Goal: Transaction & Acquisition: Obtain resource

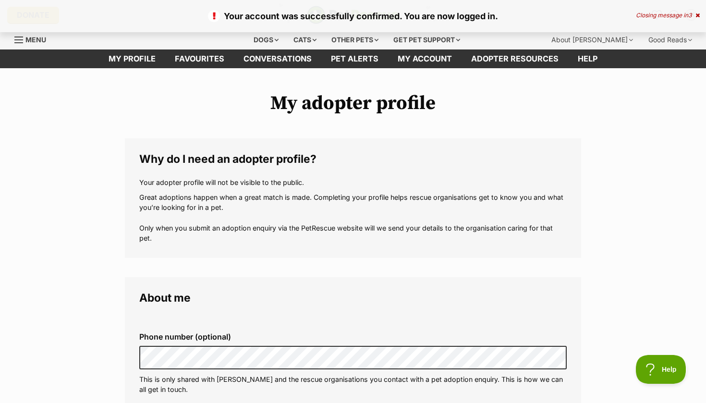
click at [305, 222] on p "Great adoptions happen when a great match is made. Completing your profile help…" at bounding box center [353, 217] width 428 height 51
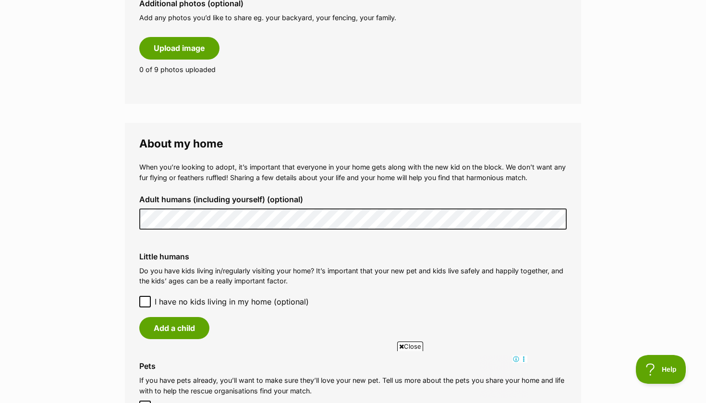
scroll to position [590, 0]
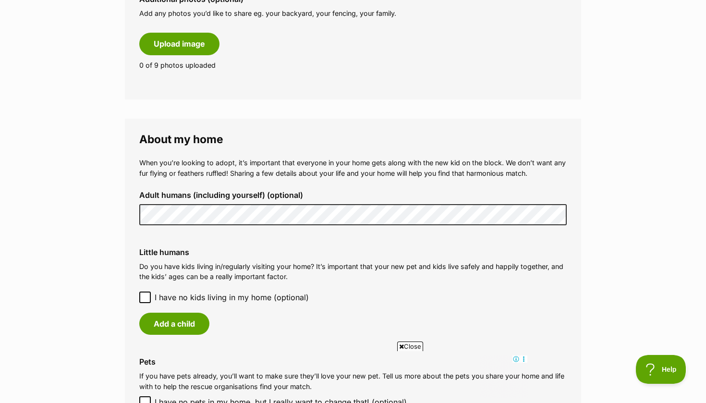
click at [200, 248] on label "Little humans" at bounding box center [353, 252] width 428 height 9
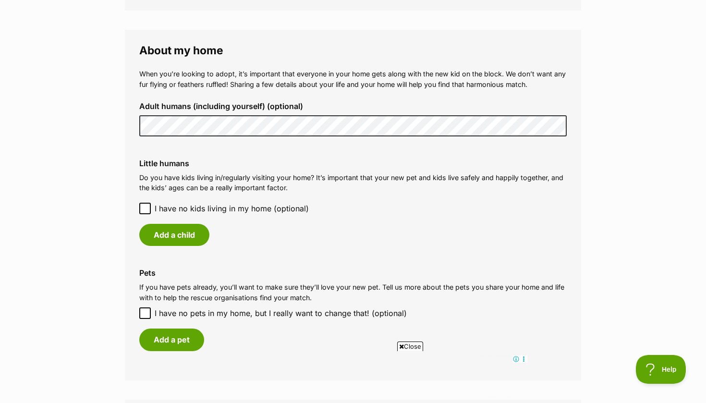
scroll to position [682, 0]
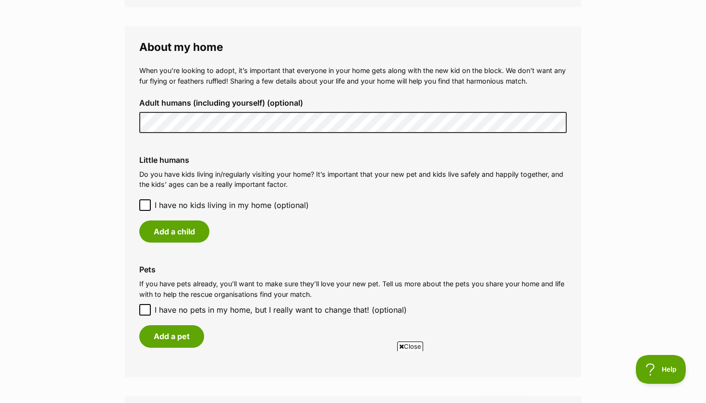
click at [144, 202] on icon at bounding box center [145, 205] width 7 height 7
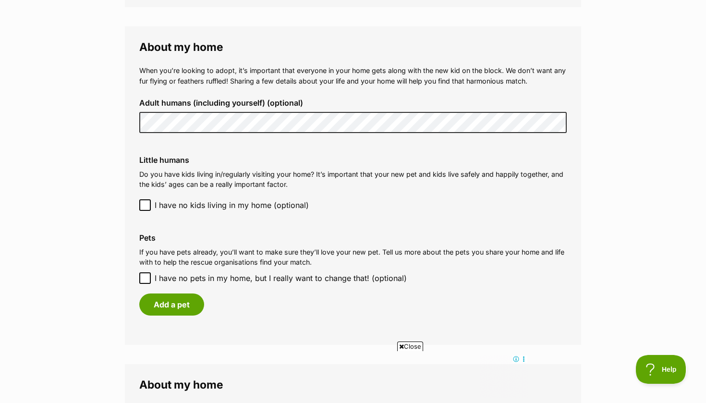
click at [145, 275] on icon at bounding box center [145, 278] width 7 height 7
click at [145, 275] on input "I have no pets in my home, but I really want to change that! (optional)" at bounding box center [145, 278] width 12 height 12
checkbox input "true"
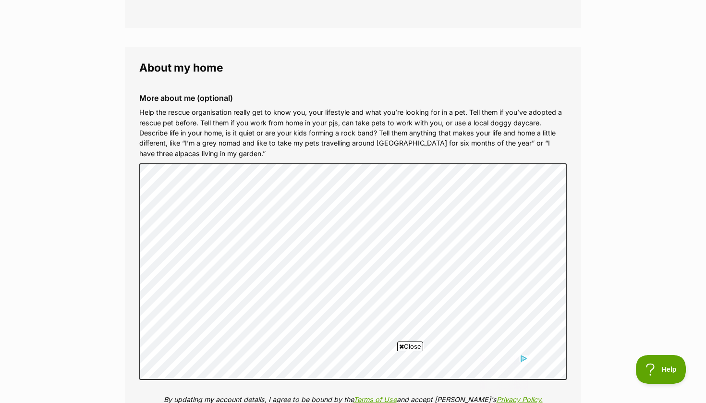
click at [354, 352] on div "Close" at bounding box center [353, 376] width 350 height 53
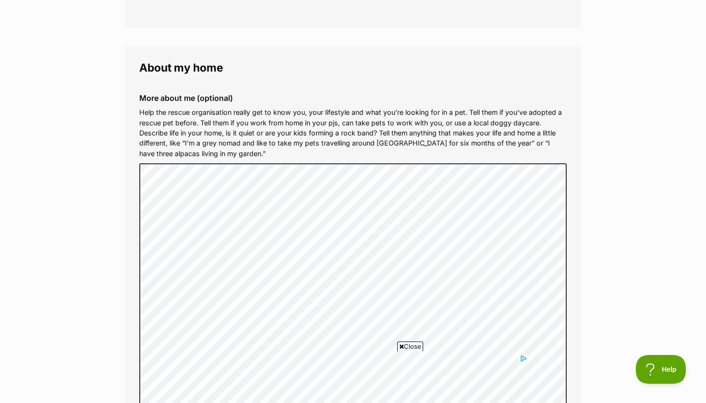
click at [215, 353] on div "Close" at bounding box center [353, 376] width 350 height 53
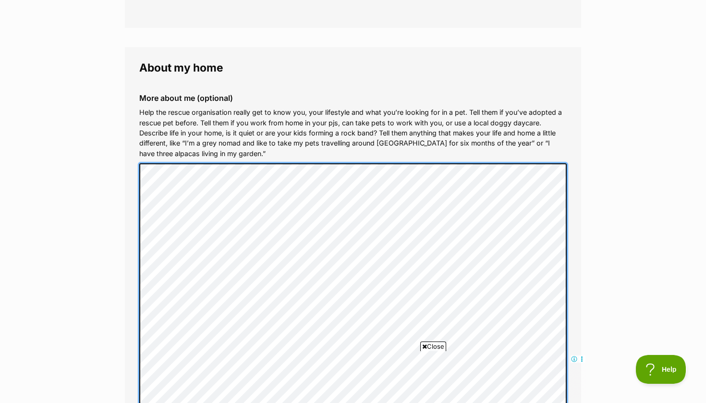
scroll to position [979, 0]
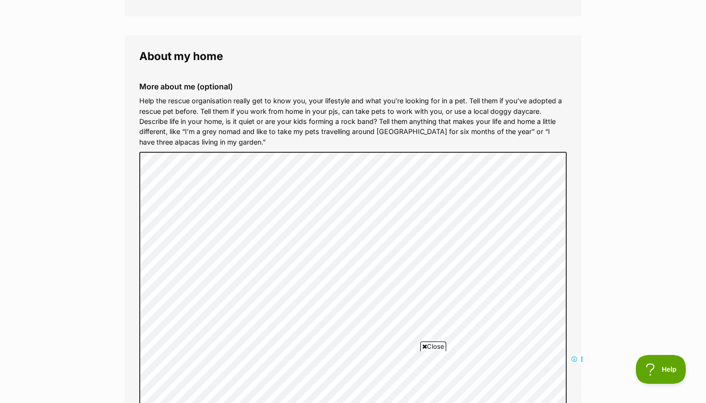
click at [581, 357] on icon at bounding box center [582, 359] width 7 height 7
click at [358, 112] on p "Help the rescue organisation really get to know you, your lifestyle and what yo…" at bounding box center [353, 121] width 428 height 51
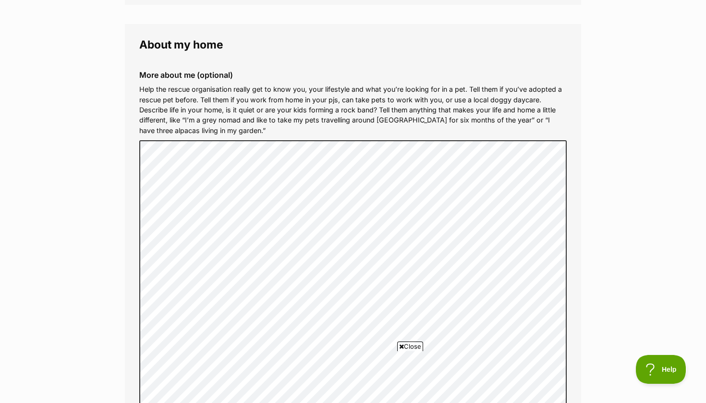
click at [336, 394] on ins at bounding box center [353, 376] width 350 height 43
click at [401, 344] on icon at bounding box center [401, 347] width 5 height 6
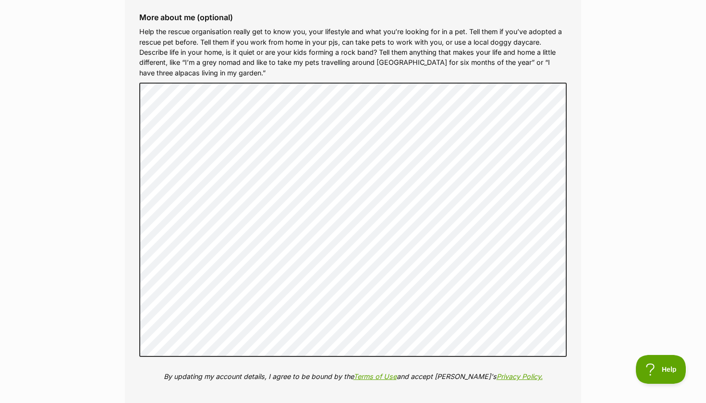
click at [354, 385] on div "More about me (optional) Help the rescue organisation really get to know you, y…" at bounding box center [353, 204] width 443 height 398
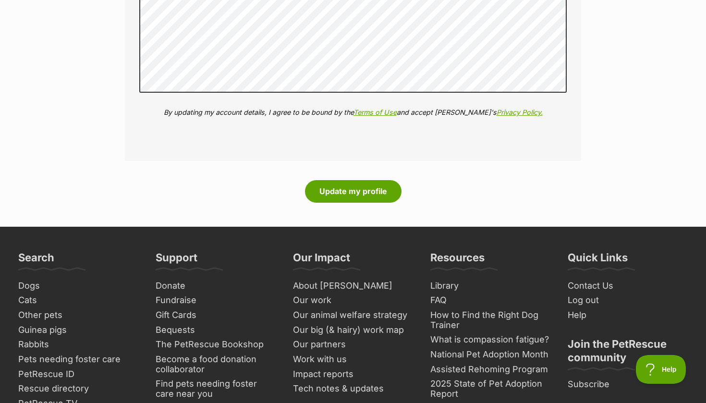
scroll to position [1320, 0]
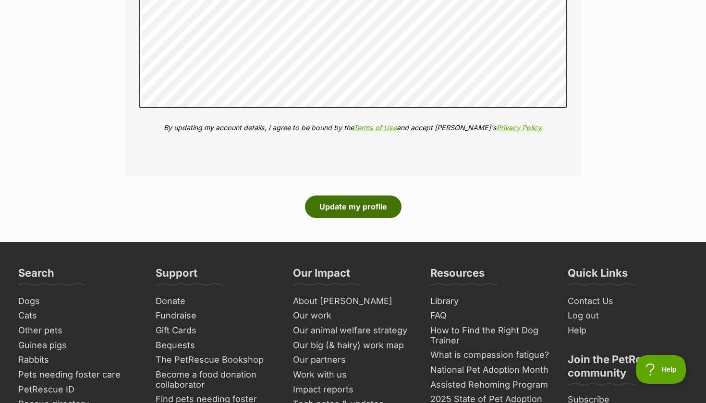
click at [351, 200] on button "Update my profile" at bounding box center [353, 207] width 97 height 22
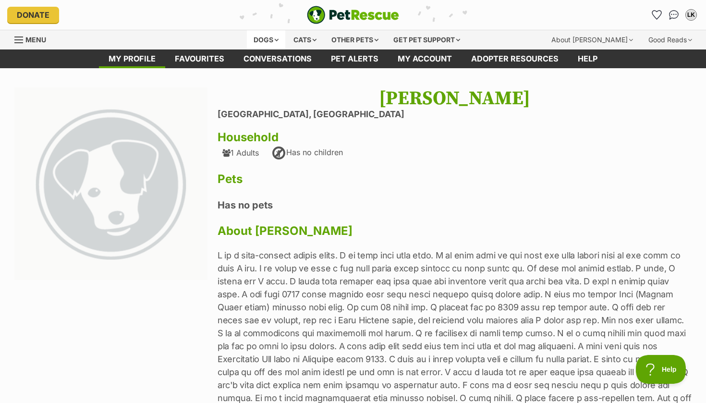
click at [266, 37] on div "Dogs" at bounding box center [266, 39] width 38 height 19
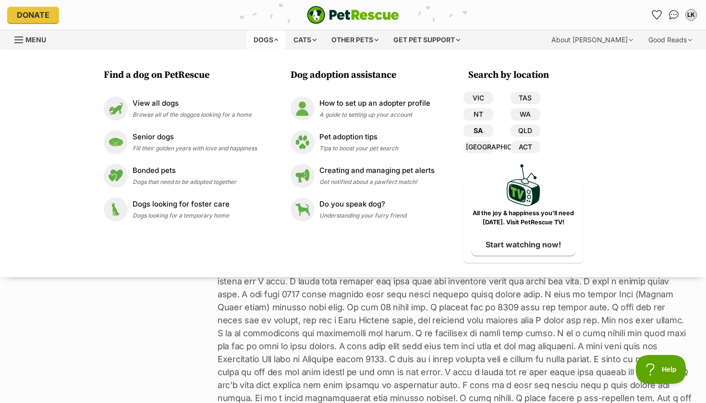
click at [476, 127] on link "SA" at bounding box center [479, 130] width 30 height 12
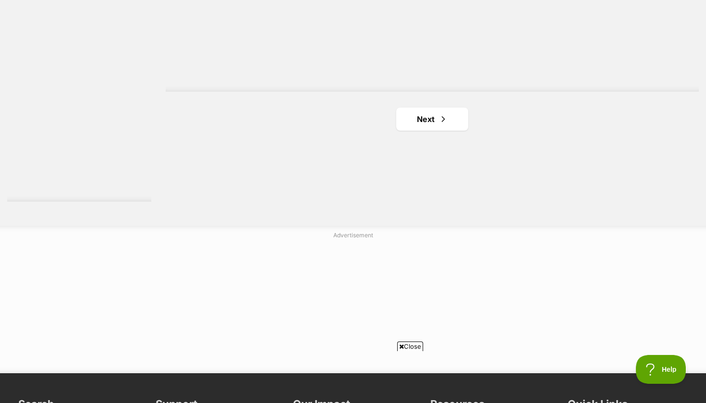
scroll to position [1809, 0]
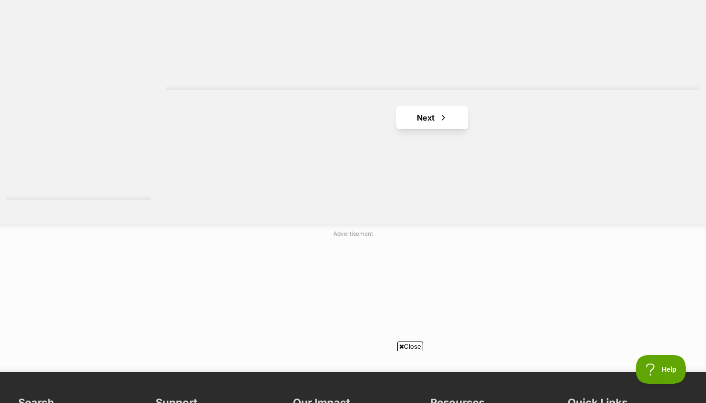
click at [453, 111] on link "Next" at bounding box center [432, 117] width 72 height 23
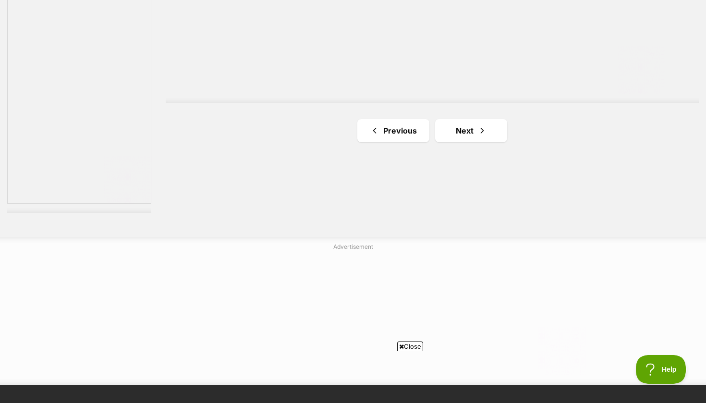
scroll to position [1844, 0]
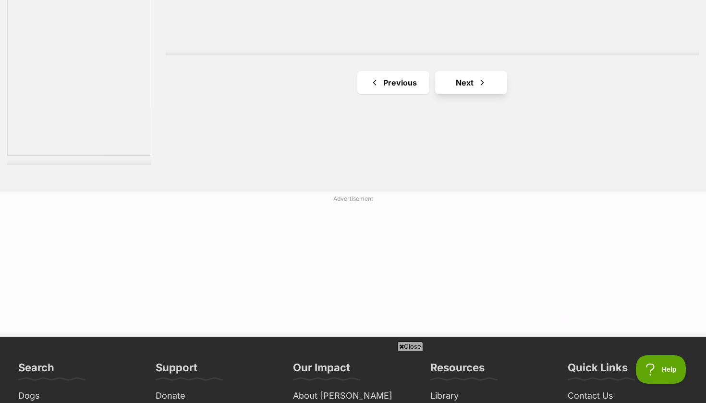
click at [474, 80] on link "Next" at bounding box center [471, 82] width 72 height 23
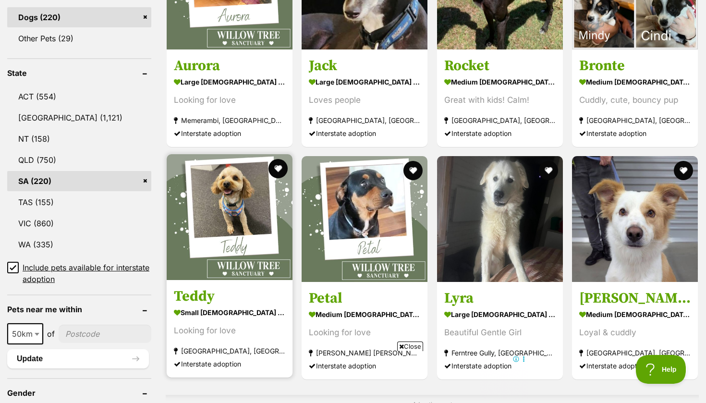
click at [227, 210] on img at bounding box center [230, 217] width 126 height 126
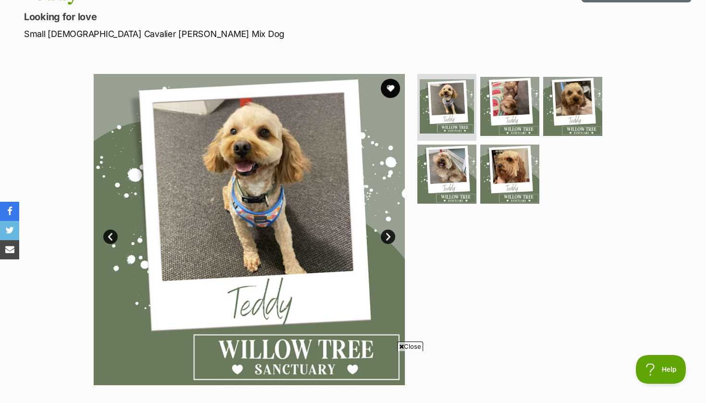
click at [385, 234] on link "Next" at bounding box center [388, 237] width 14 height 14
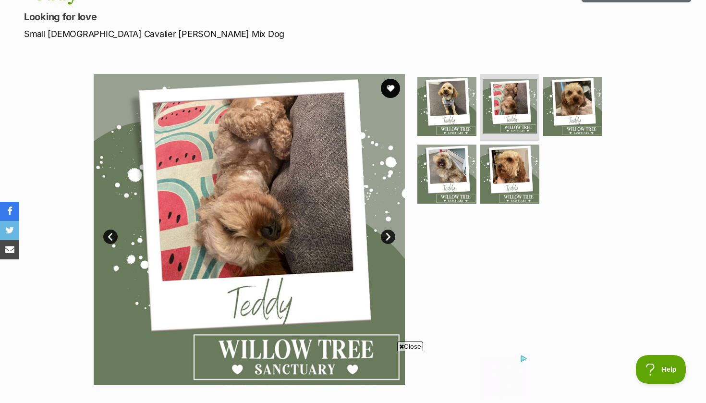
click at [385, 234] on link "Next" at bounding box center [388, 237] width 14 height 14
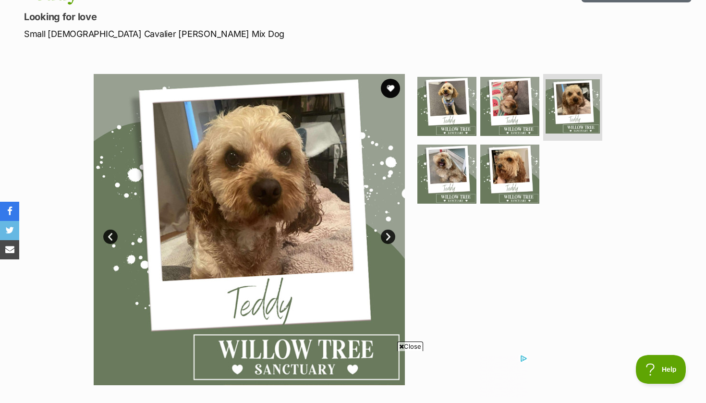
click at [385, 234] on link "Next" at bounding box center [388, 237] width 14 height 14
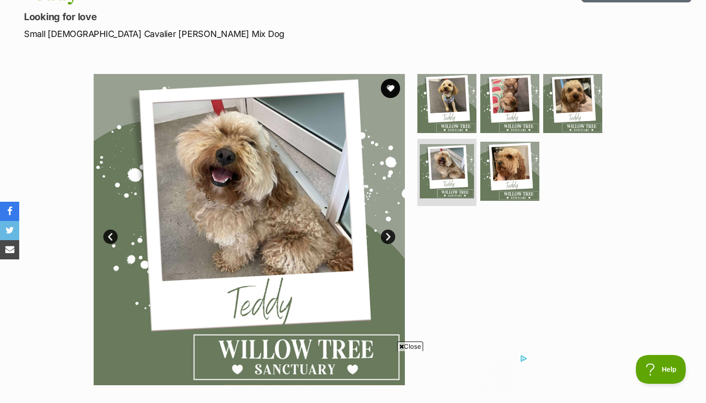
click at [385, 234] on link "Next" at bounding box center [388, 237] width 14 height 14
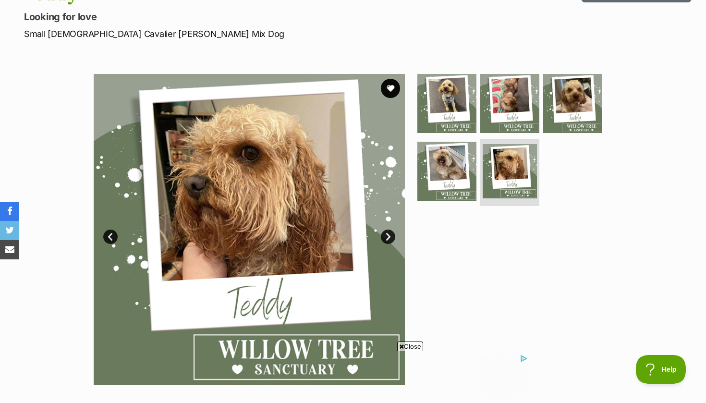
click at [385, 234] on link "Next" at bounding box center [388, 237] width 14 height 14
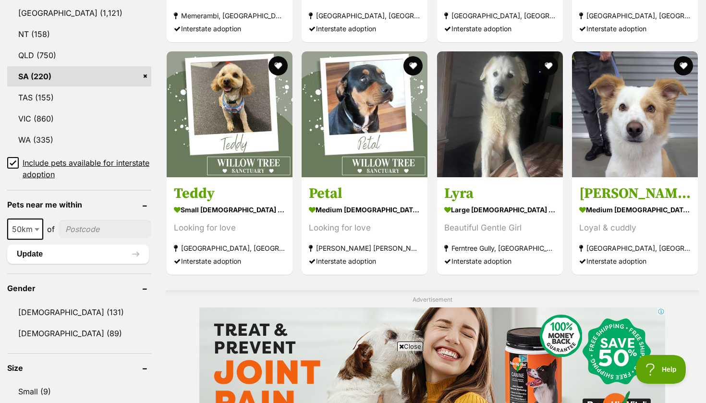
scroll to position [557, 0]
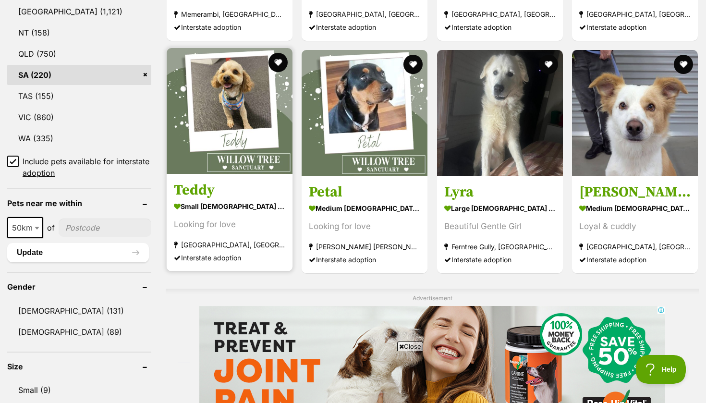
click at [195, 185] on h3 "Teddy" at bounding box center [229, 190] width 111 height 18
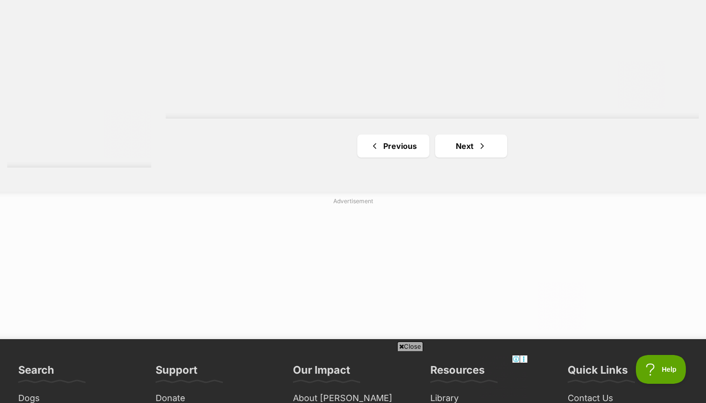
scroll to position [1843, 0]
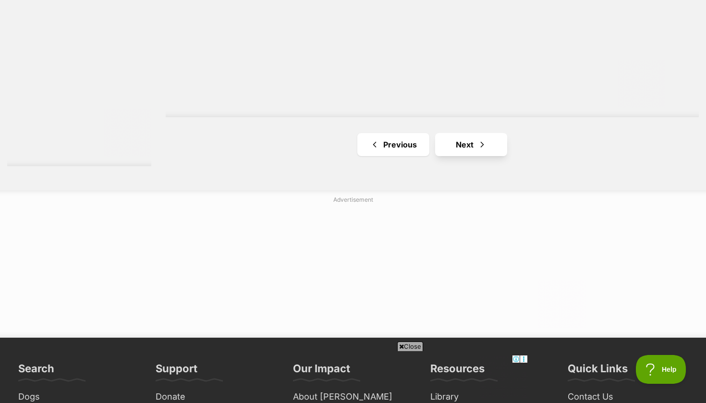
click at [480, 139] on span "Next page" at bounding box center [483, 145] width 10 height 12
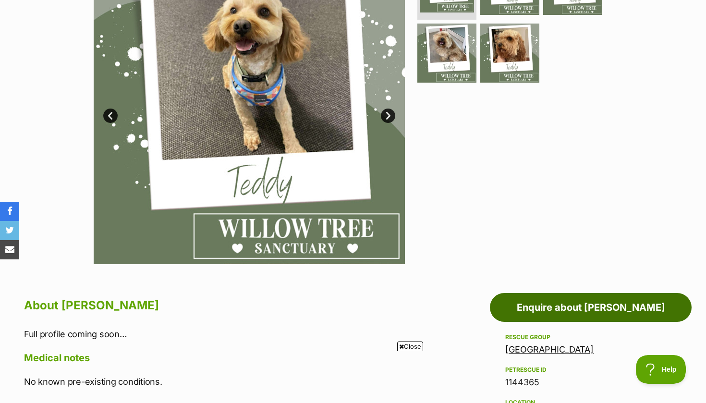
click at [543, 304] on link "Enquire about Teddy" at bounding box center [591, 307] width 202 height 29
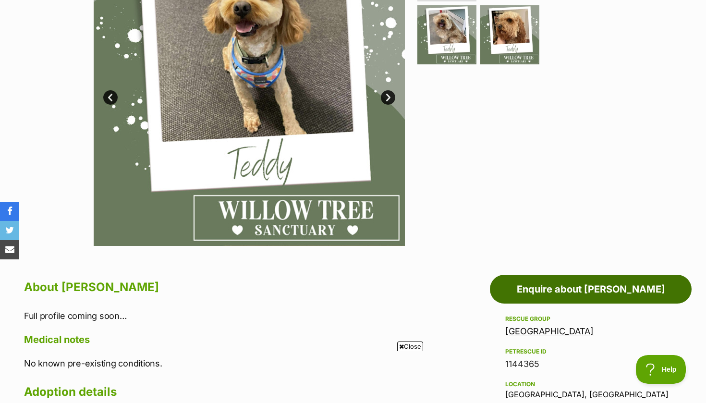
scroll to position [266, 0]
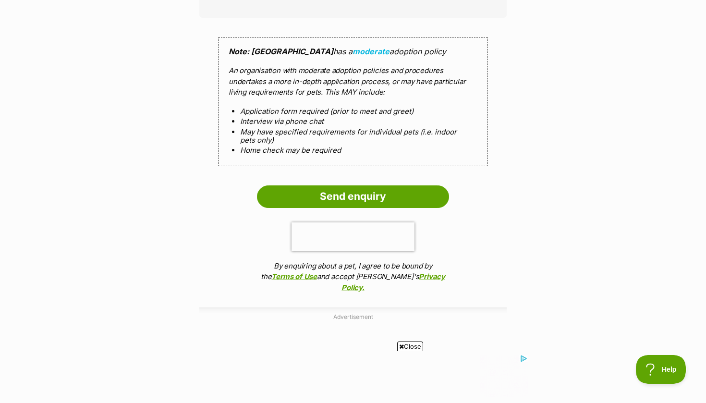
scroll to position [988, 0]
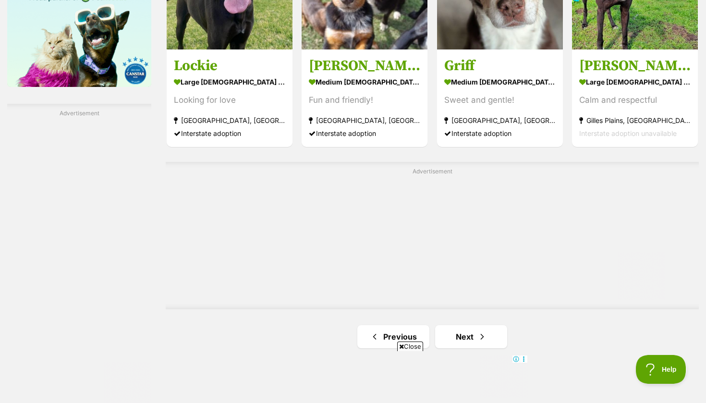
scroll to position [1597, 0]
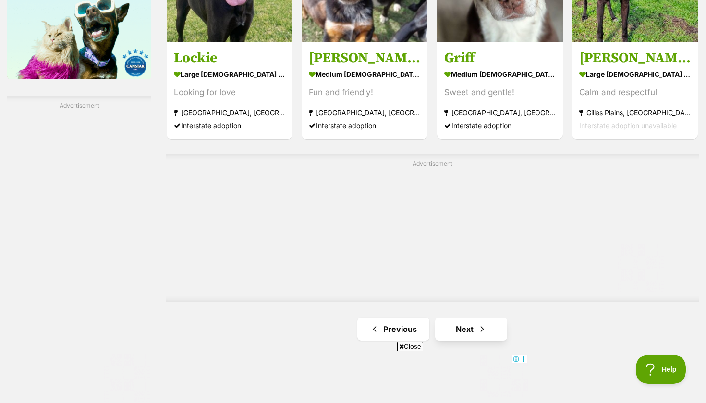
click at [469, 327] on link "Next" at bounding box center [471, 329] width 72 height 23
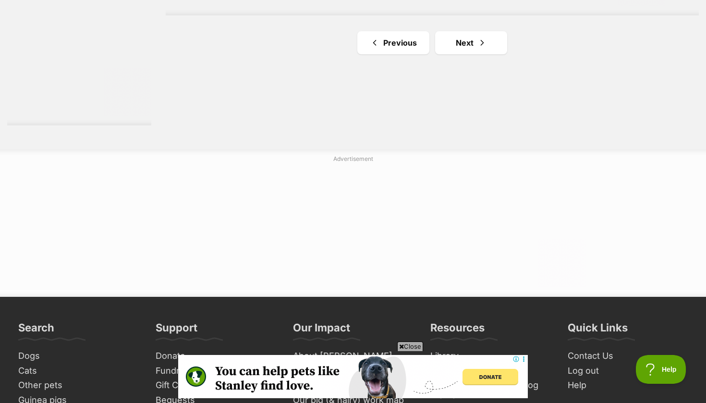
scroll to position [1884, 0]
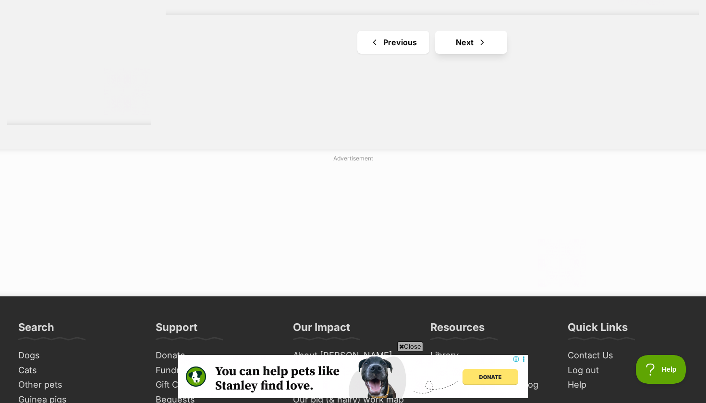
click at [474, 39] on link "Next" at bounding box center [471, 42] width 72 height 23
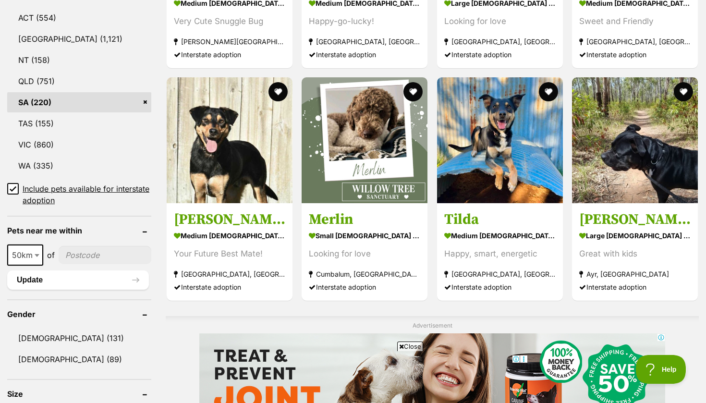
scroll to position [532, 0]
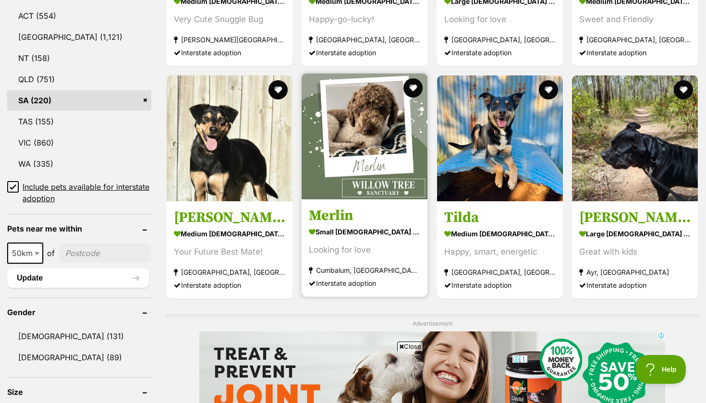
click at [341, 152] on img at bounding box center [365, 137] width 126 height 126
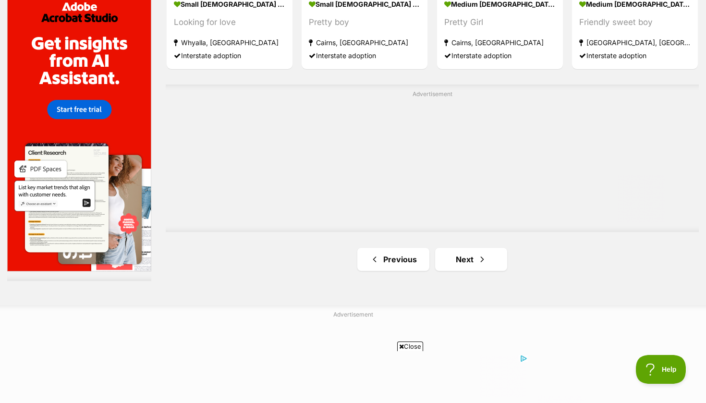
scroll to position [0, 0]
click at [479, 254] on span "Next page" at bounding box center [483, 260] width 10 height 12
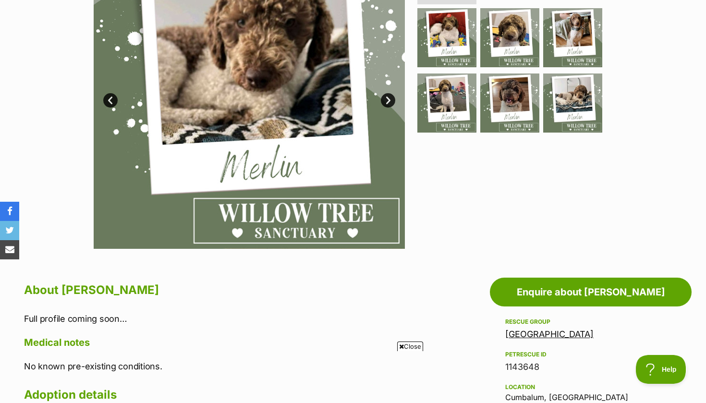
scroll to position [262, 0]
click at [389, 94] on link "Next" at bounding box center [388, 101] width 14 height 14
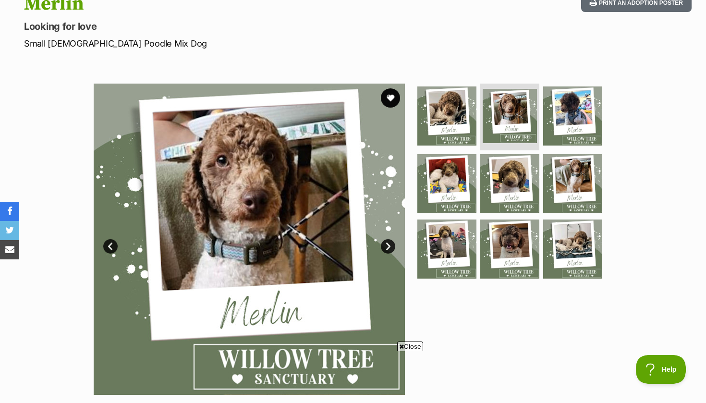
scroll to position [112, 0]
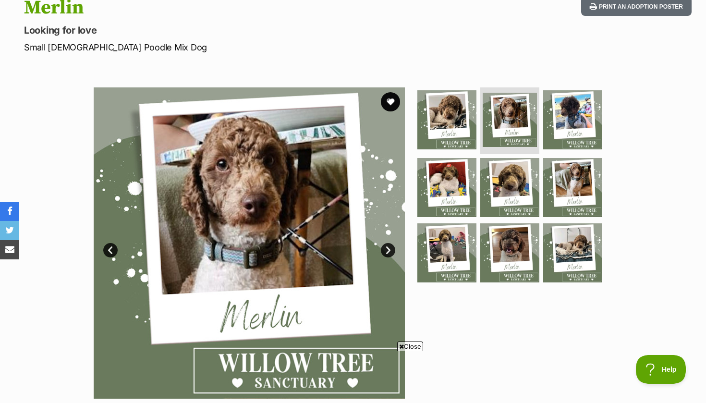
click at [390, 249] on link "Next" at bounding box center [388, 250] width 14 height 14
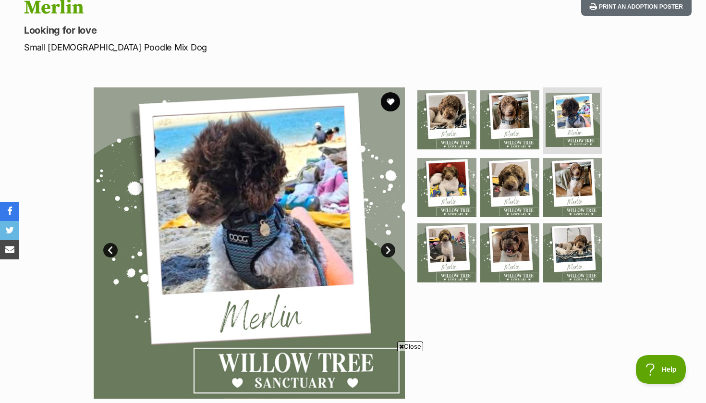
click at [390, 248] on link "Next" at bounding box center [388, 250] width 14 height 14
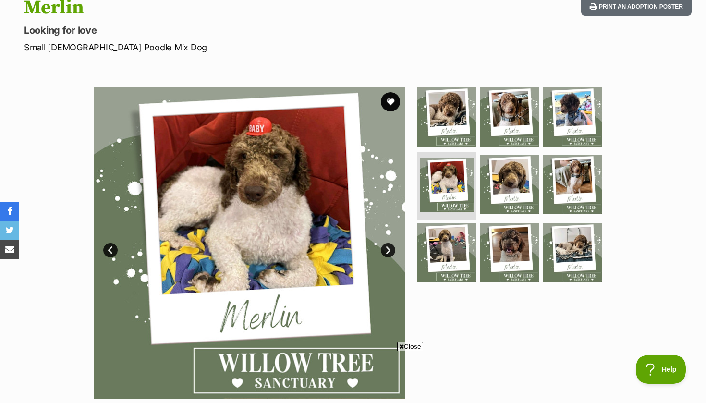
click at [390, 248] on link "Next" at bounding box center [388, 250] width 14 height 14
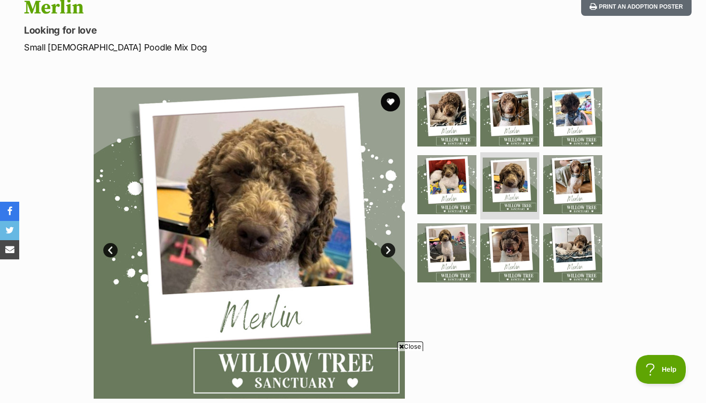
click at [390, 248] on link "Next" at bounding box center [388, 250] width 14 height 14
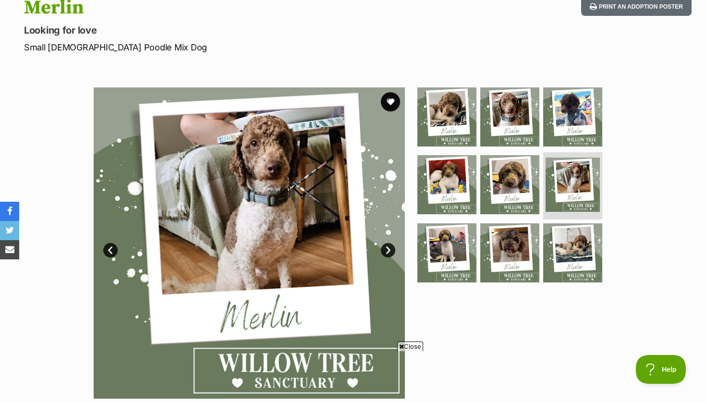
click at [390, 248] on link "Next" at bounding box center [388, 250] width 14 height 14
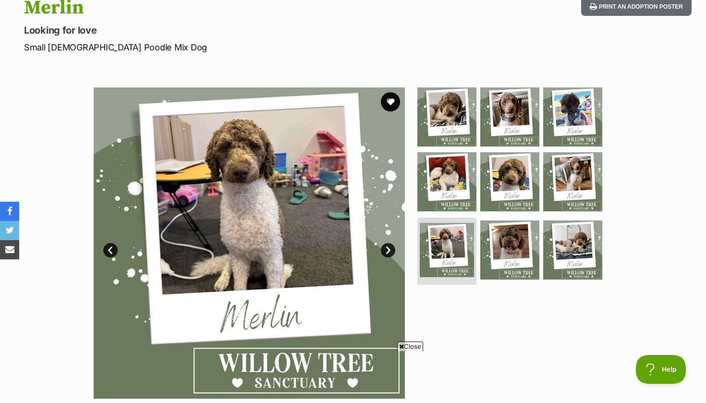
click at [109, 243] on link "Prev" at bounding box center [110, 250] width 14 height 14
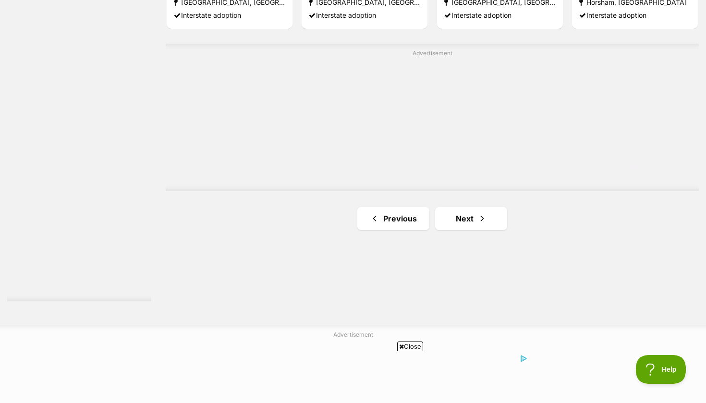
scroll to position [1708, 0]
click at [472, 212] on link "Next" at bounding box center [471, 218] width 72 height 23
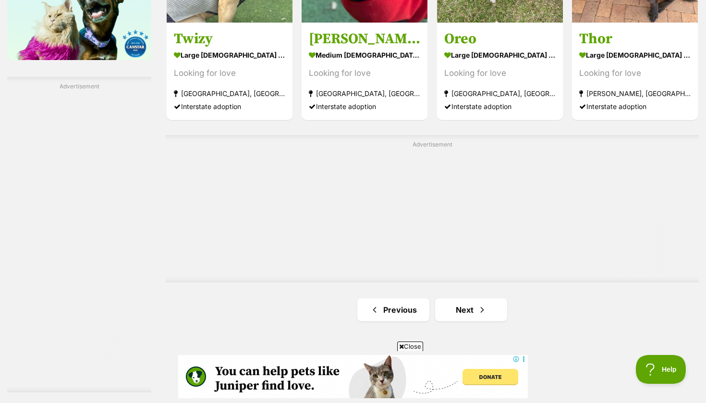
scroll to position [1622, 0]
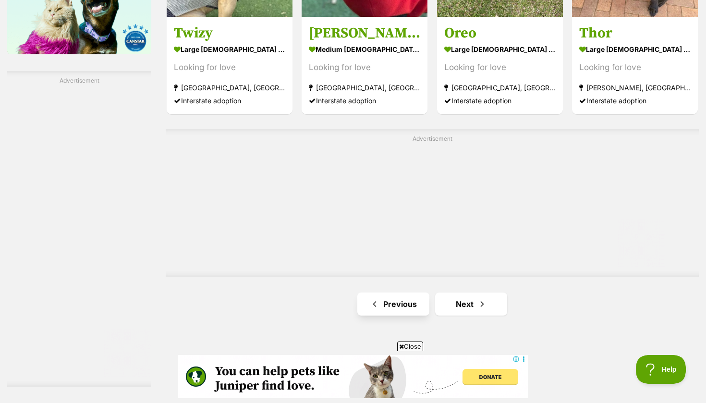
click at [396, 301] on link "Previous" at bounding box center [393, 304] width 72 height 23
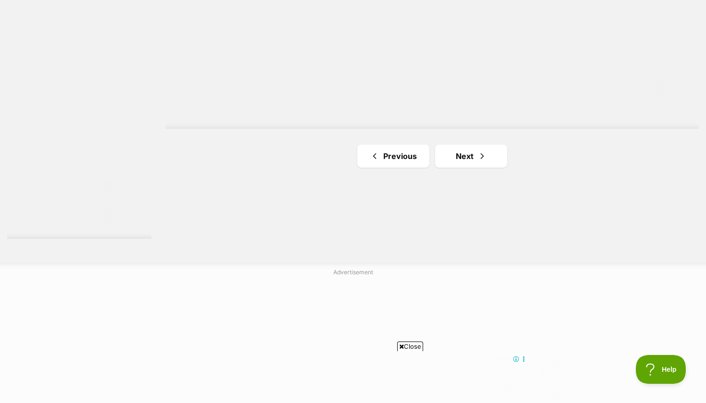
scroll to position [1810, 0]
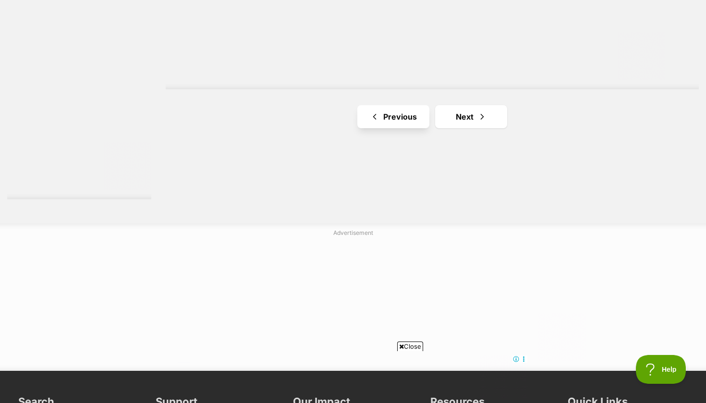
click at [393, 108] on link "Previous" at bounding box center [393, 116] width 72 height 23
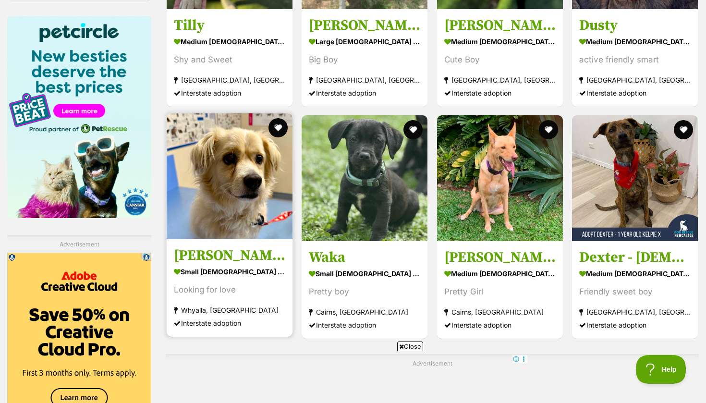
click at [244, 189] on img at bounding box center [230, 176] width 126 height 126
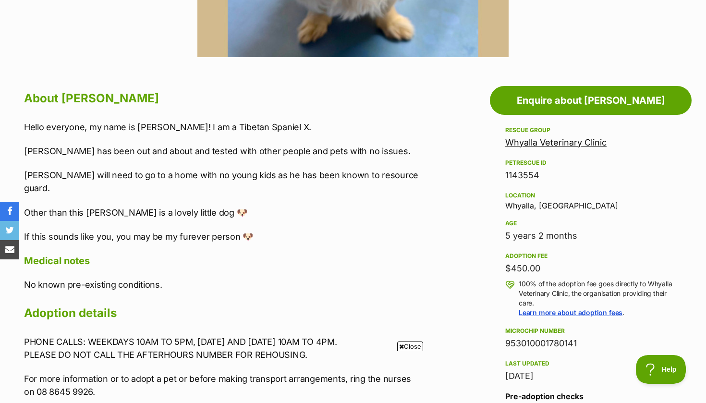
click at [383, 167] on div "Hello everyone, my name is [PERSON_NAME]! I am a Tibetan Spaniel [PERSON_NAME] …" at bounding box center [222, 182] width 397 height 123
